Goal: Navigation & Orientation: Find specific page/section

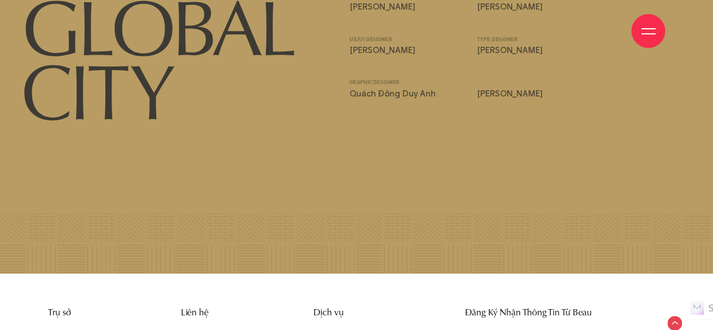
scroll to position [10976, 0]
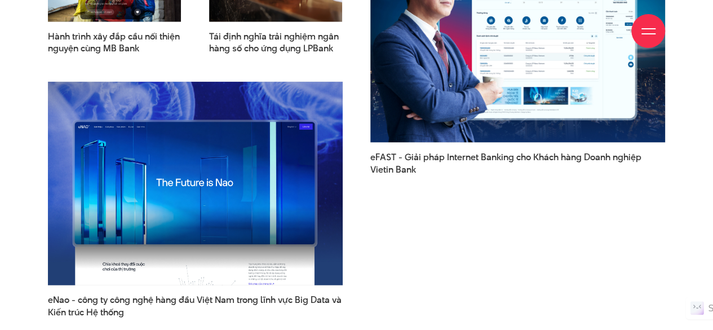
scroll to position [1473, 0]
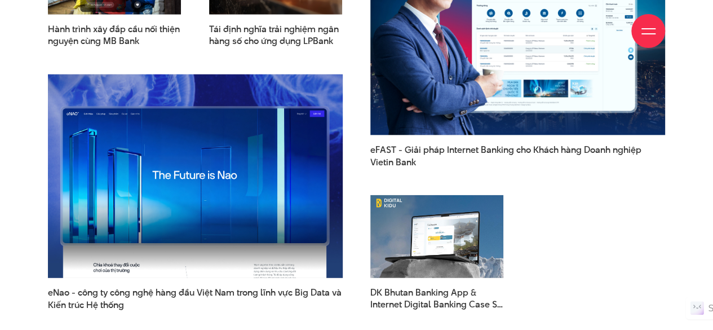
click at [216, 147] on img at bounding box center [195, 176] width 324 height 224
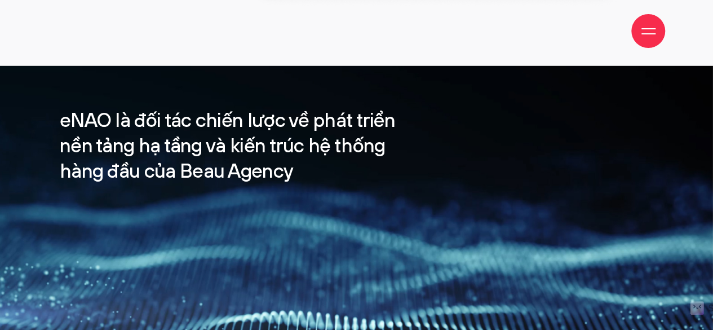
scroll to position [1147, 0]
